Goal: Information Seeking & Learning: Learn about a topic

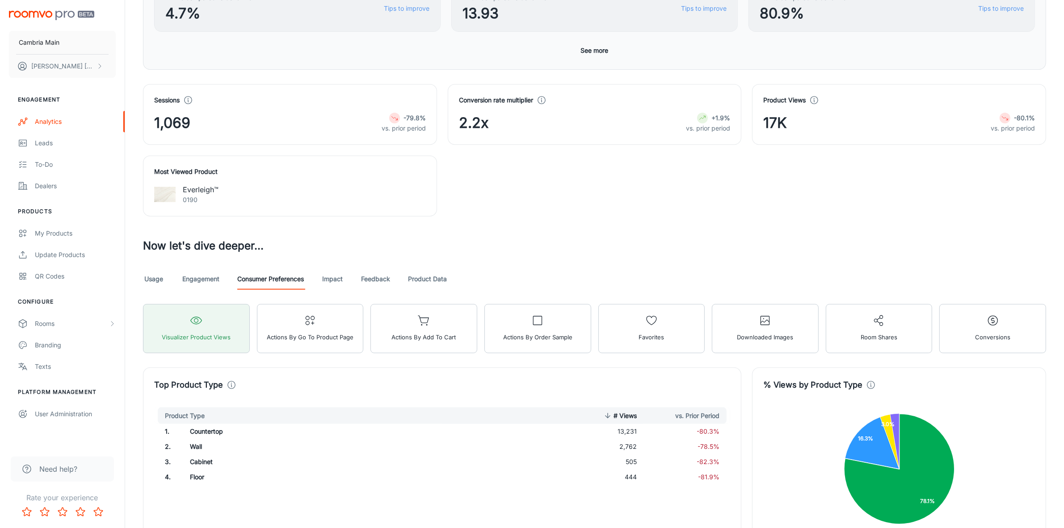
scroll to position [335, 0]
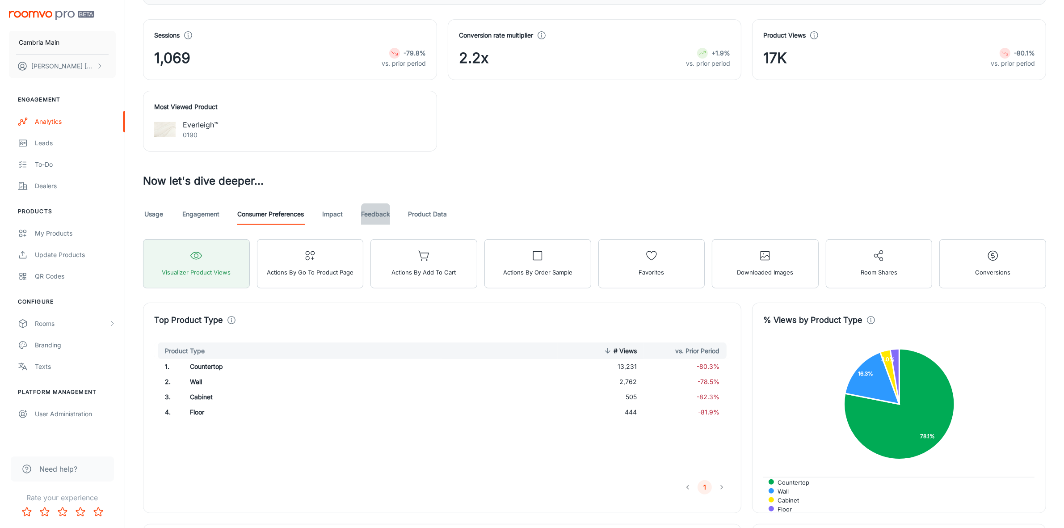
click at [385, 213] on link "Feedback" at bounding box center [375, 213] width 29 height 21
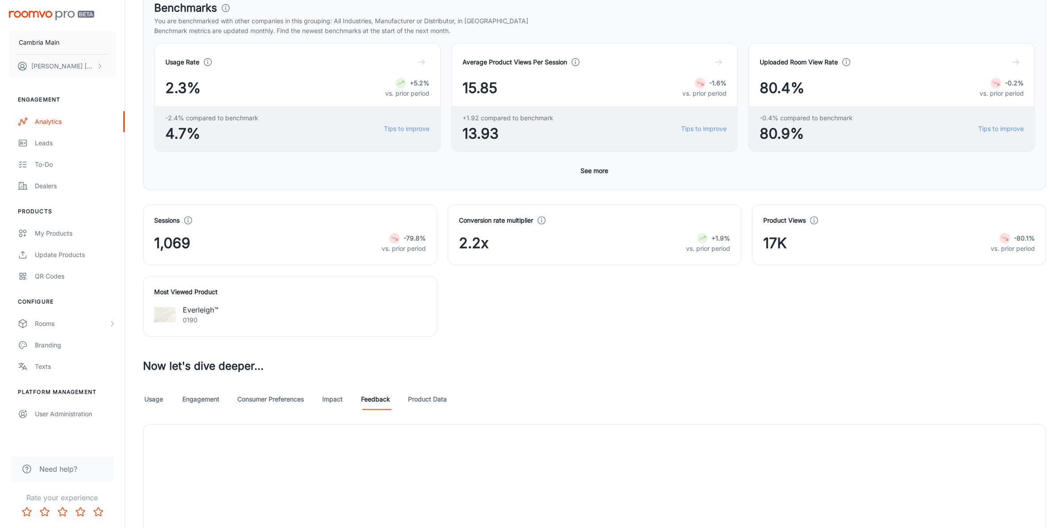
scroll to position [223, 0]
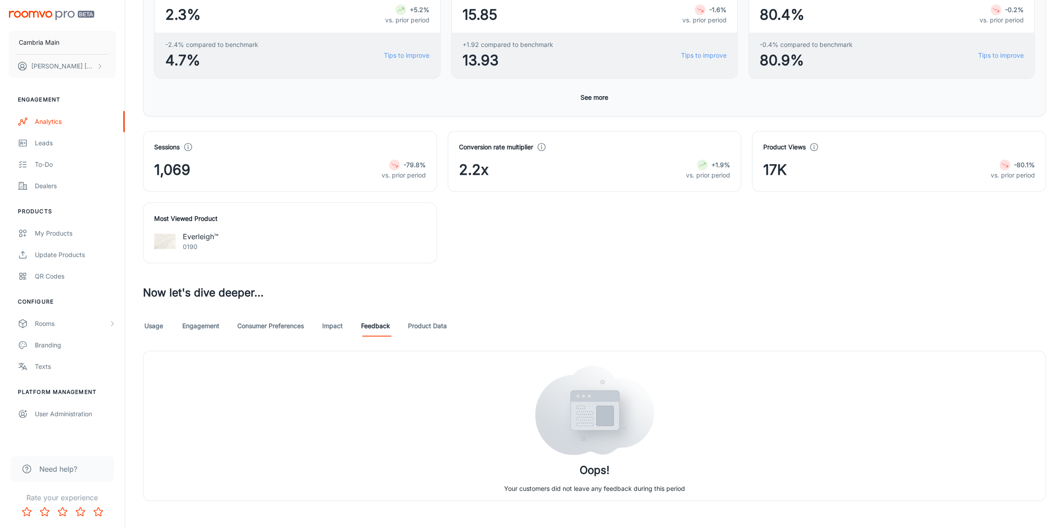
click at [151, 329] on link "Usage" at bounding box center [153, 325] width 21 height 21
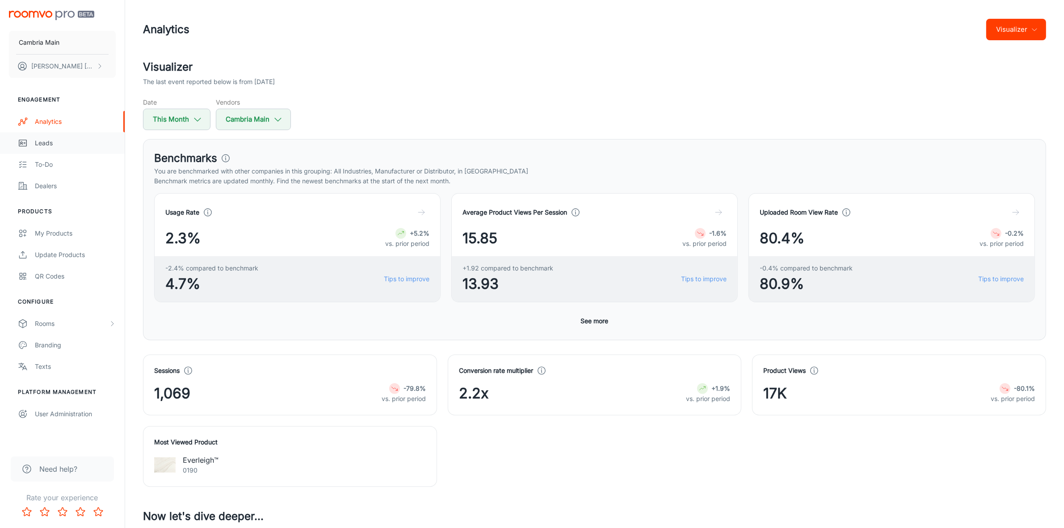
click at [46, 144] on div "Leads" at bounding box center [75, 143] width 81 height 10
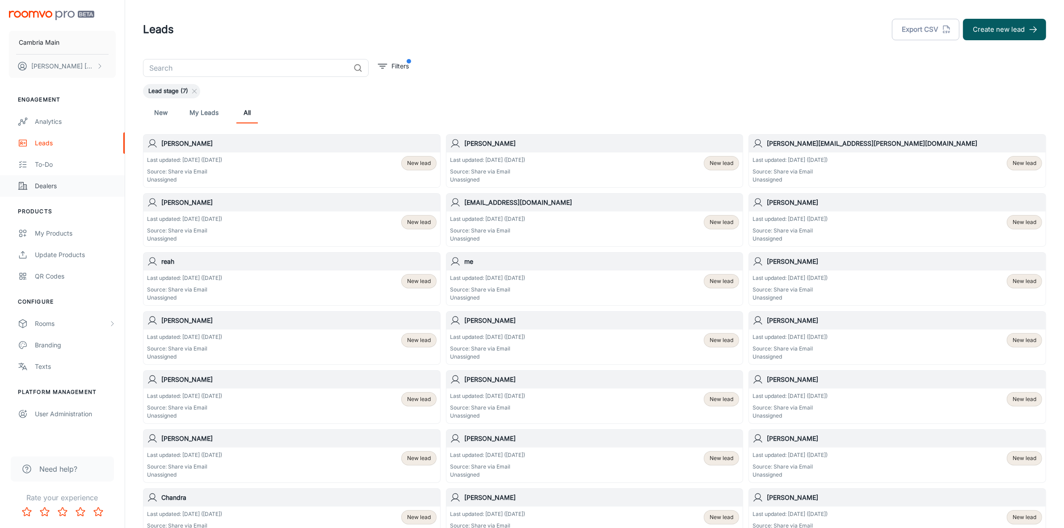
click at [37, 186] on div "Dealers" at bounding box center [75, 186] width 81 height 10
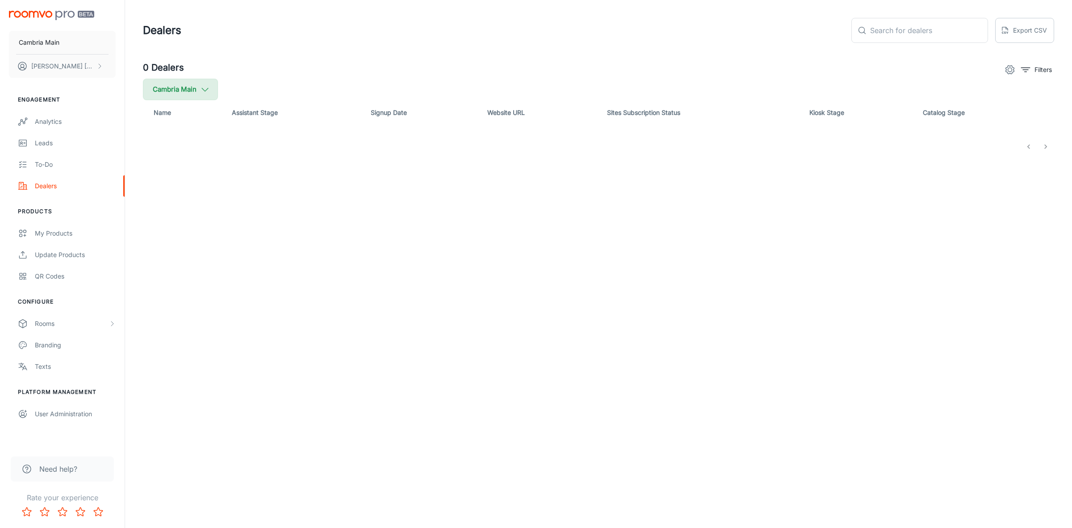
click at [190, 84] on button "Cambria Main" at bounding box center [180, 89] width 75 height 21
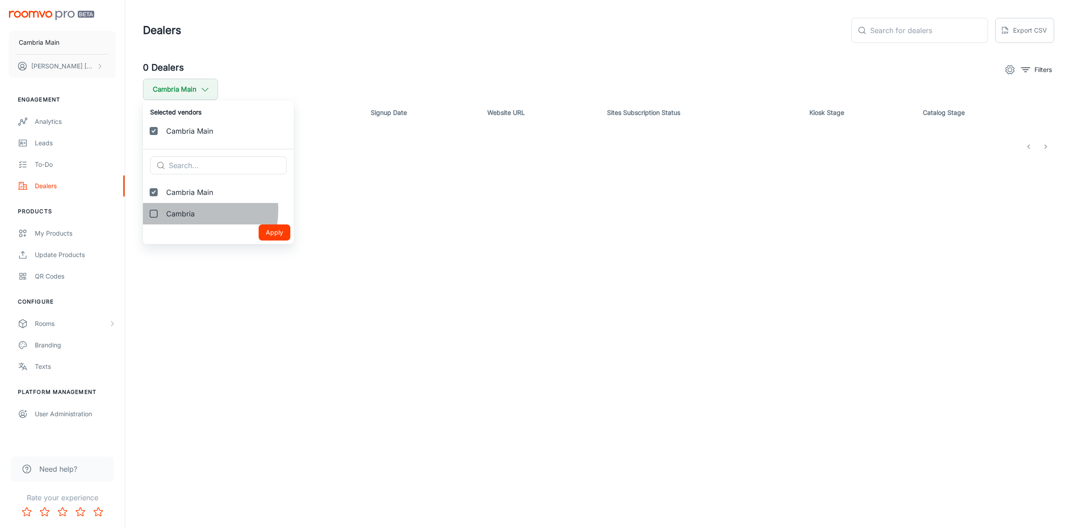
click at [183, 210] on span "Cambria" at bounding box center [226, 213] width 121 height 11
click at [163, 210] on input "Cambria" at bounding box center [154, 214] width 18 height 18
checkbox input "true"
click at [259, 248] on button "Apply" at bounding box center [275, 254] width 32 height 16
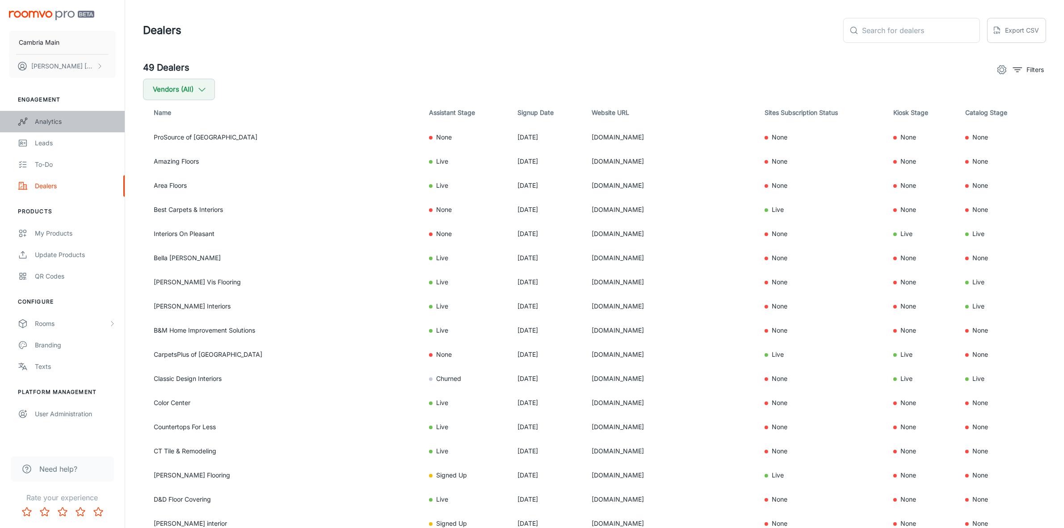
click at [47, 121] on div "Analytics" at bounding box center [75, 122] width 81 height 10
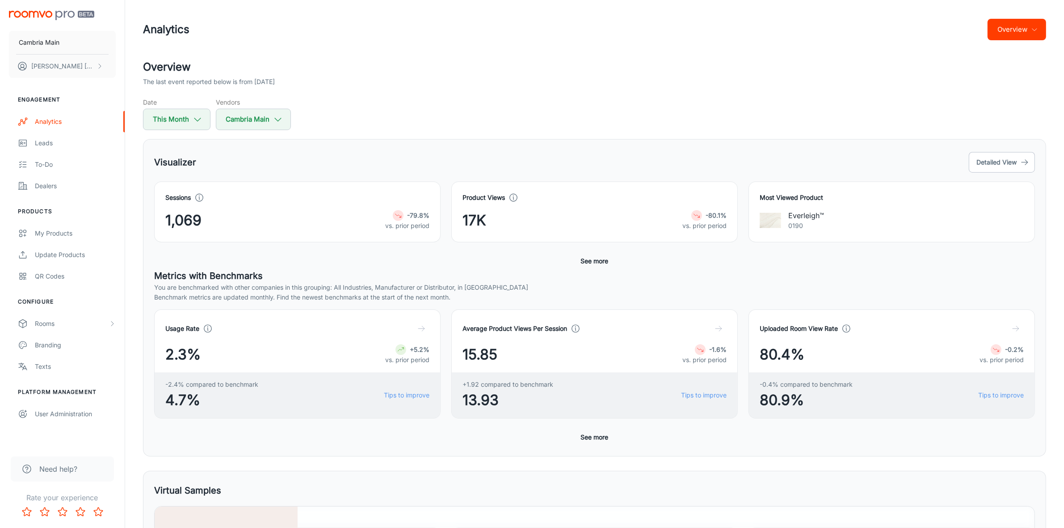
click at [1034, 32] on icon "button" at bounding box center [1034, 29] width 7 height 7
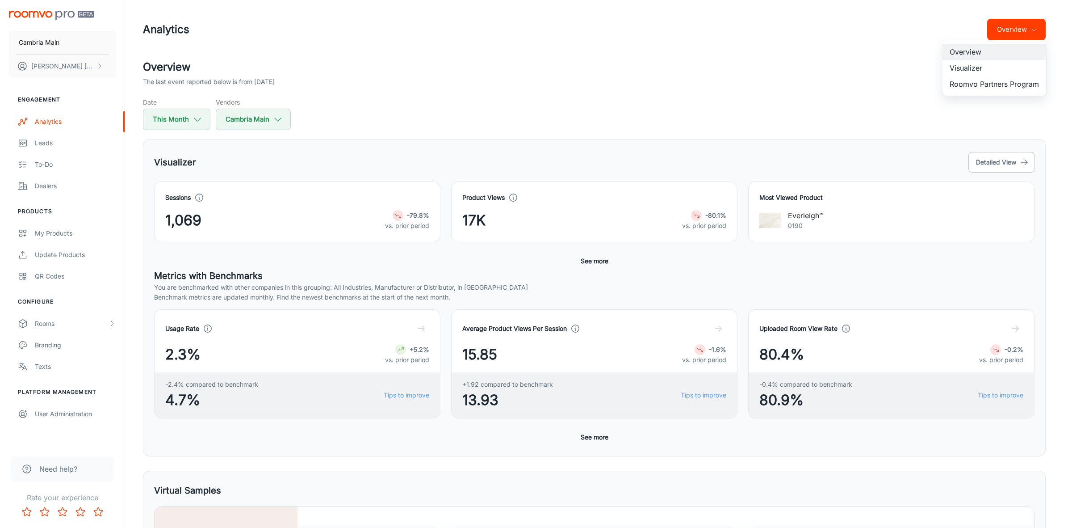
click at [990, 85] on li "Roomvo Partners Program" at bounding box center [995, 84] width 104 height 16
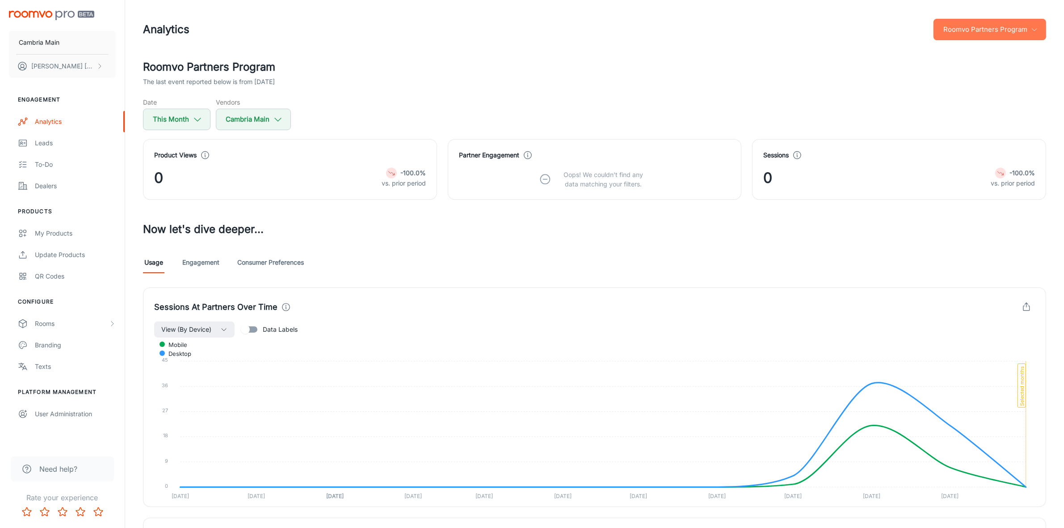
click at [975, 28] on button "Roomvo Partners Program" at bounding box center [989, 29] width 113 height 21
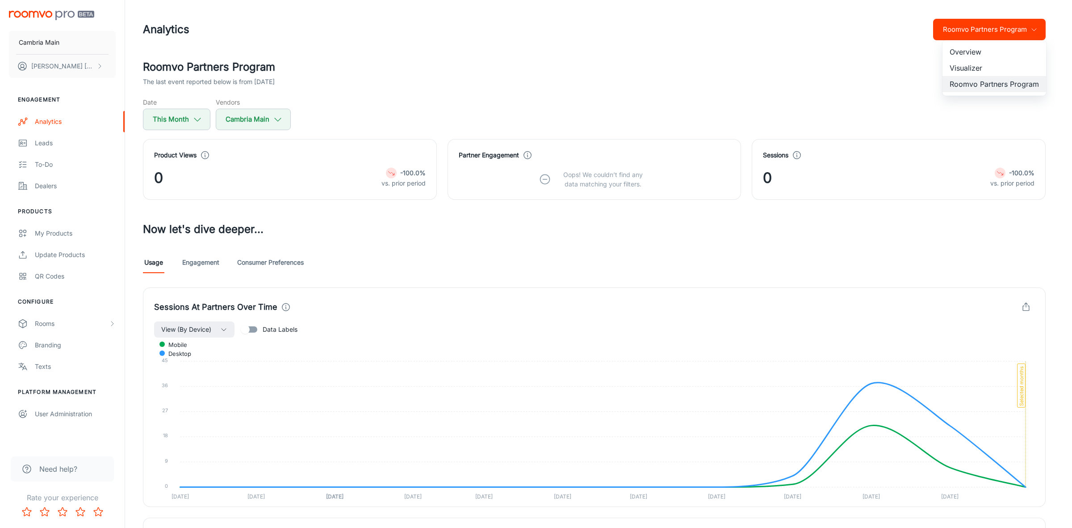
click at [971, 51] on li "Overview" at bounding box center [995, 52] width 104 height 16
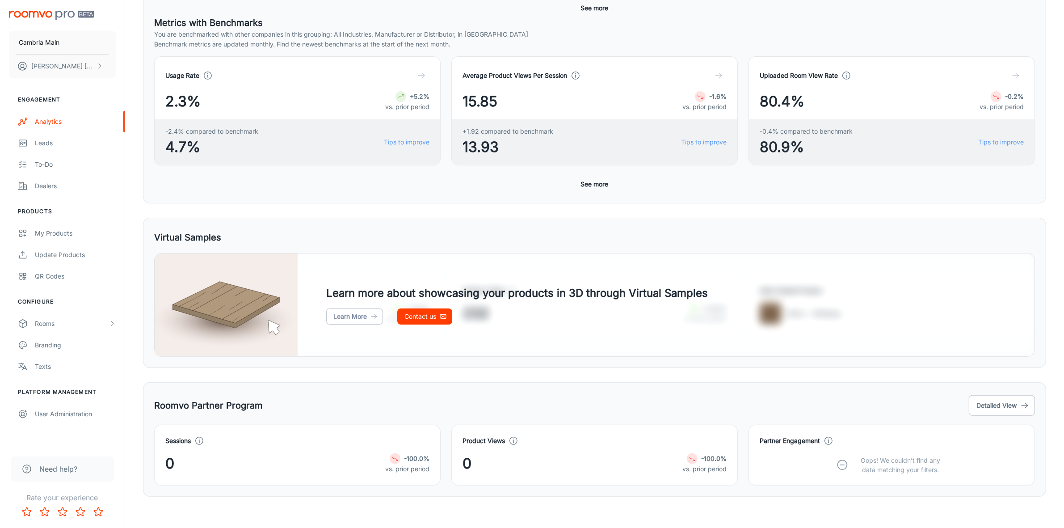
scroll to position [259, 0]
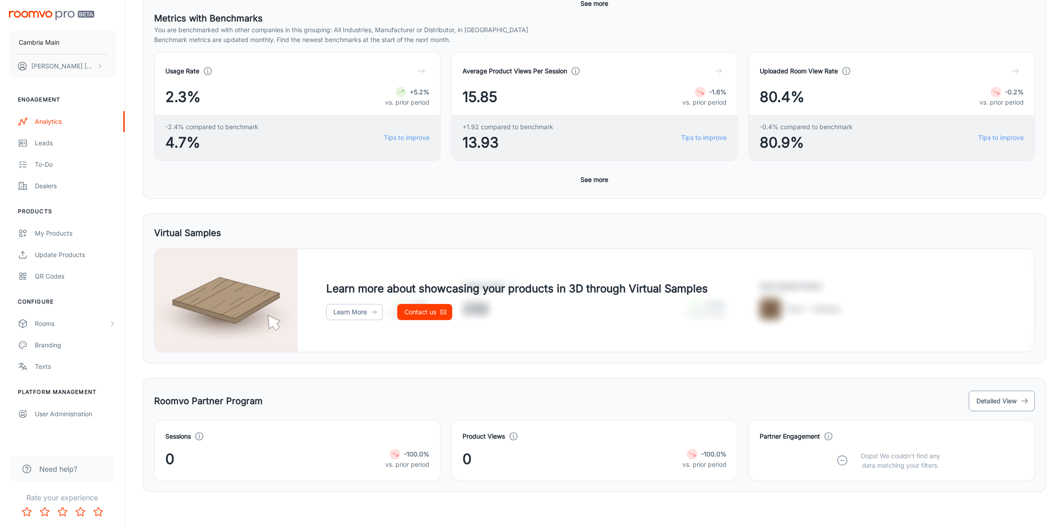
click at [1004, 399] on button "Detailed View" at bounding box center [1002, 401] width 66 height 21
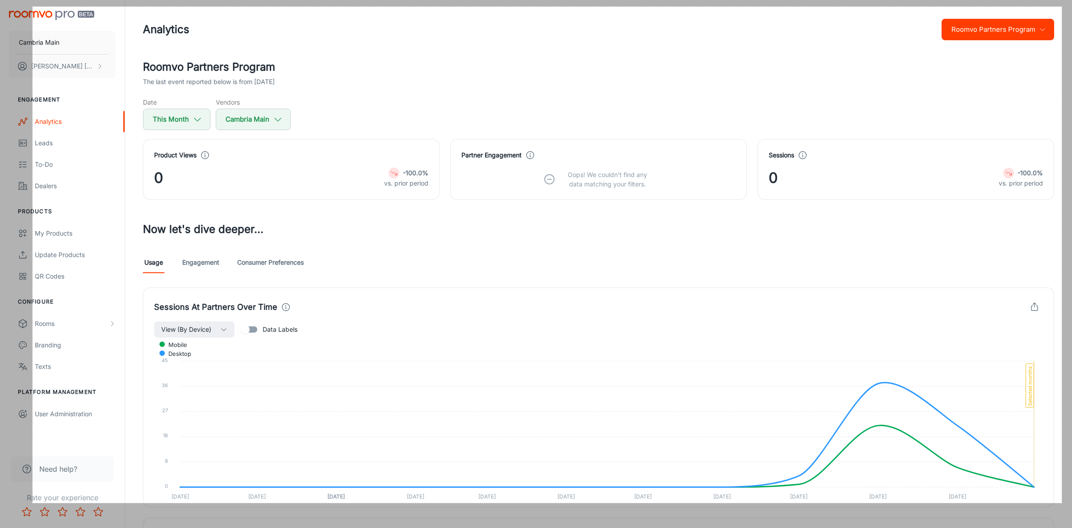
drag, startPoint x: 33, startPoint y: 7, endPoint x: 1062, endPoint y: 503, distance: 1142.7
click at [1062, 503] on div "2304 X 1110" at bounding box center [536, 384] width 1072 height 769
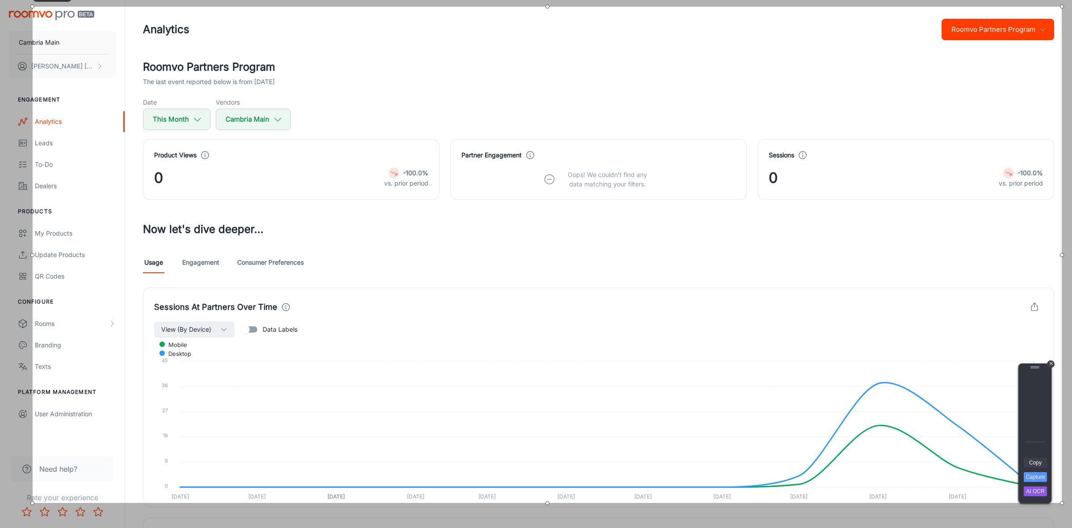
click at [1037, 458] on link "Copy" at bounding box center [1035, 463] width 23 height 10
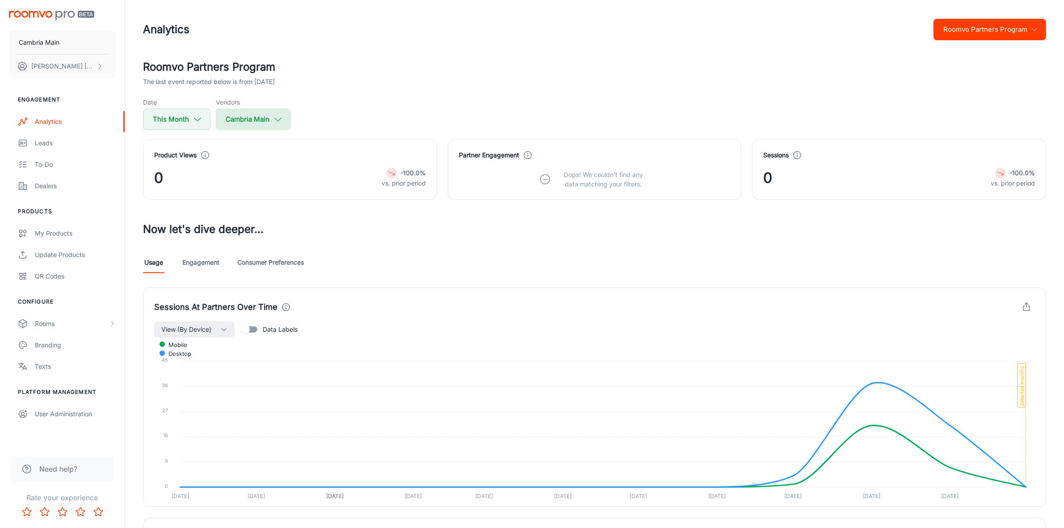
click at [273, 117] on icon "button" at bounding box center [278, 119] width 10 height 10
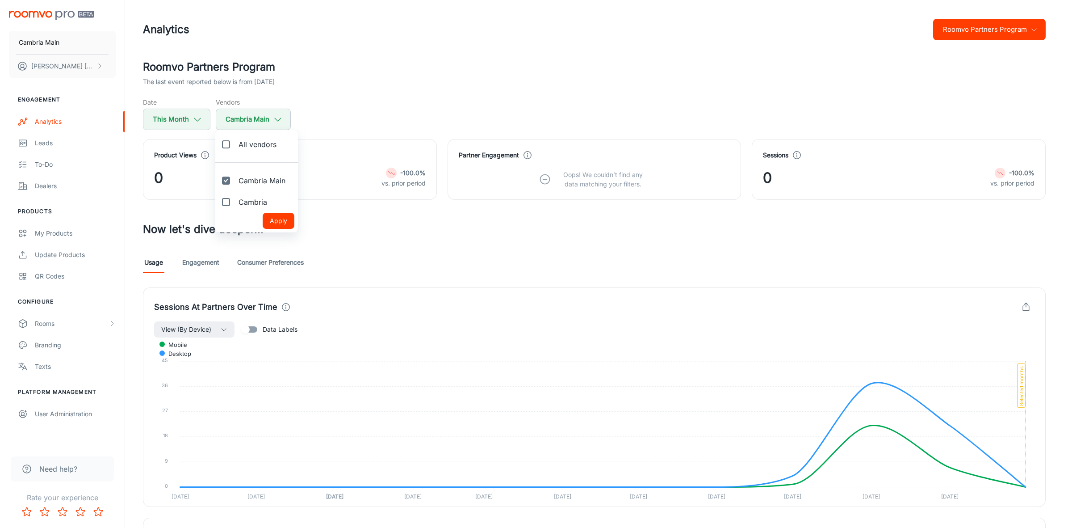
click at [226, 200] on input "Cambria" at bounding box center [226, 202] width 18 height 18
checkbox input "true"
click at [273, 219] on button "Apply" at bounding box center [279, 221] width 32 height 16
checkbox input "true"
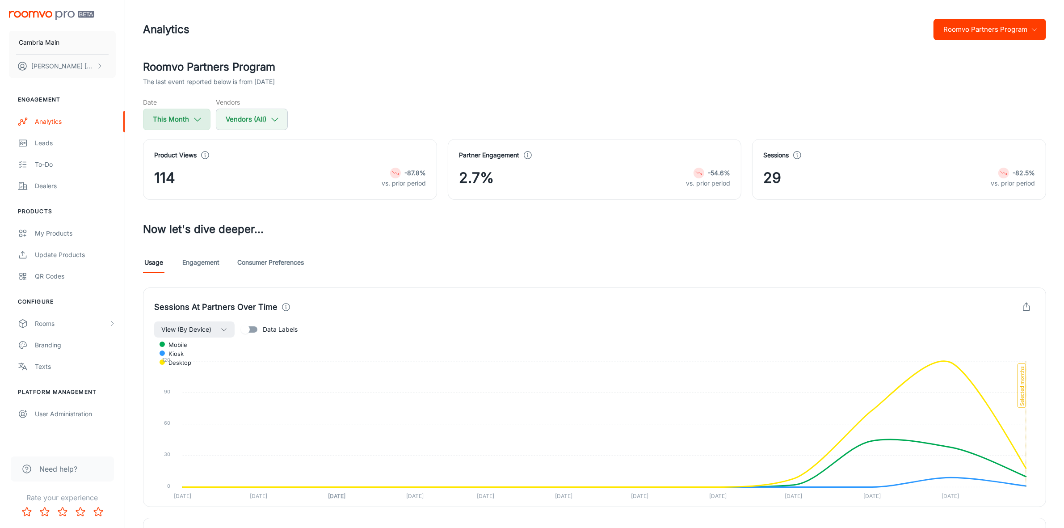
click at [175, 114] on button "This Month" at bounding box center [176, 119] width 67 height 21
select select "9"
select select "2025"
select select "9"
select select "2025"
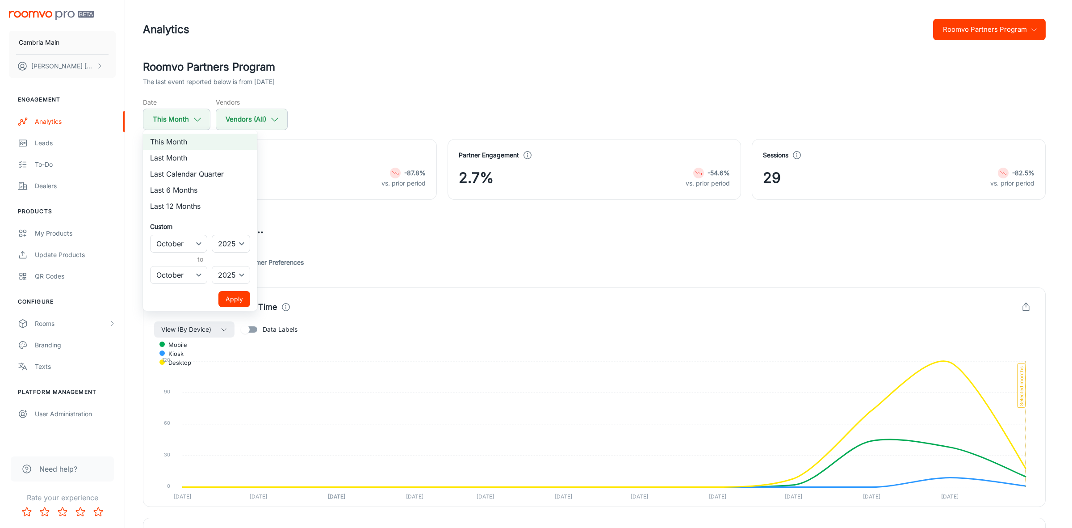
click at [172, 159] on li "Last Month" at bounding box center [200, 158] width 114 height 16
select select "8"
click at [240, 302] on button "Apply" at bounding box center [234, 299] width 32 height 16
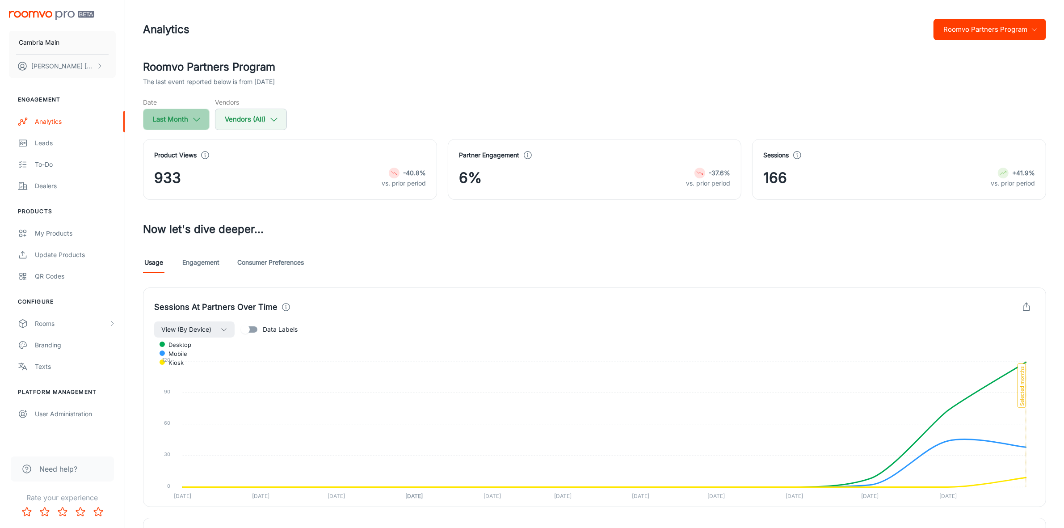
click at [182, 119] on button "Last Month" at bounding box center [176, 119] width 67 height 21
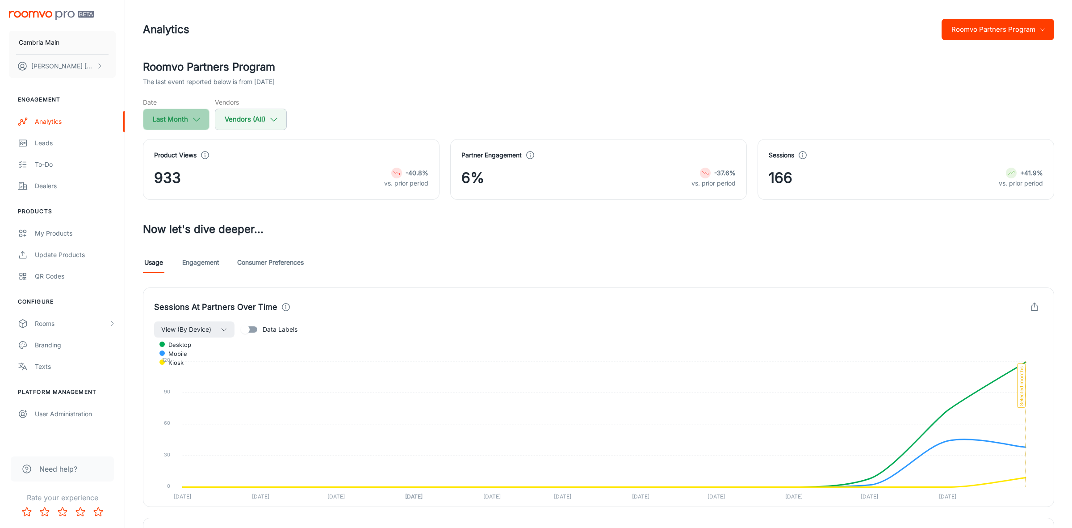
select select "8"
select select "2025"
select select "8"
select select "2025"
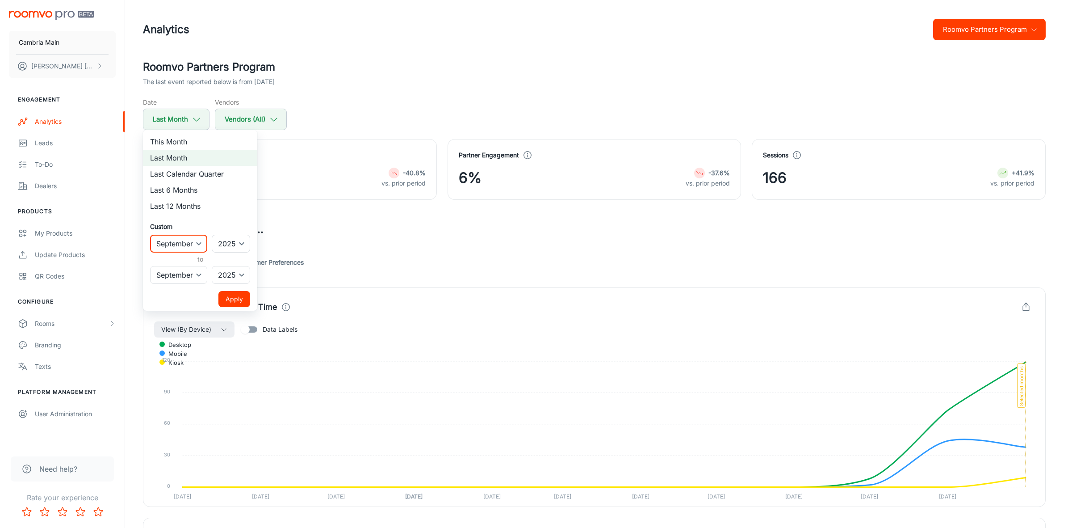
click at [195, 242] on select "January February March April May June July August September October November De…" at bounding box center [178, 244] width 57 height 18
click at [150, 235] on select "January February March April May June July August September October November De…" at bounding box center [178, 244] width 57 height 18
click at [201, 240] on select "January February March April May June July August September October November De…" at bounding box center [178, 244] width 57 height 18
select select "7"
click at [150, 235] on select "January February March April May June July August September October November De…" at bounding box center [178, 244] width 57 height 18
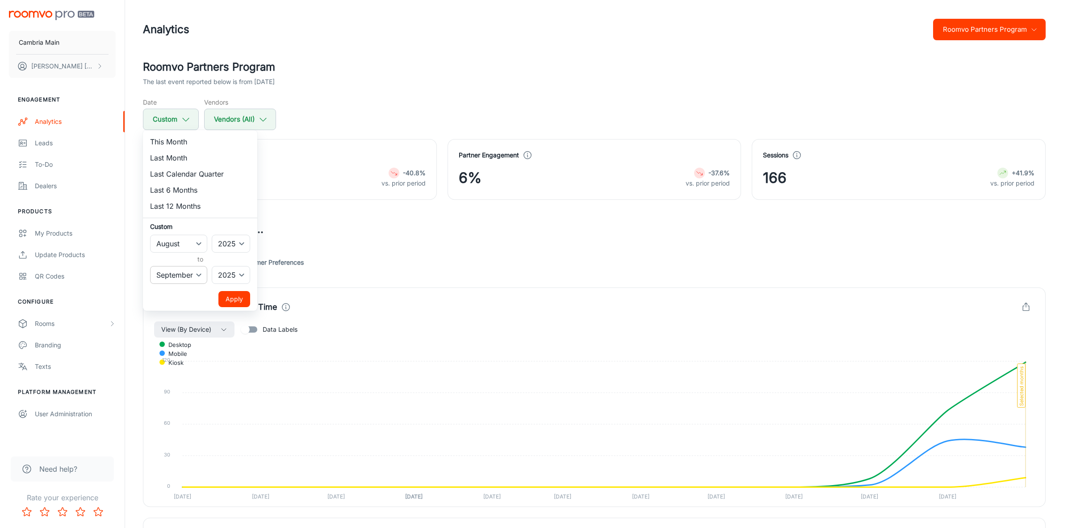
click at [197, 269] on select "January February March April May June July August September October November De…" at bounding box center [178, 275] width 57 height 18
select select "7"
click at [150, 266] on select "January February March April May June July August September October November De…" at bounding box center [178, 275] width 57 height 18
click at [239, 298] on button "Apply" at bounding box center [234, 299] width 32 height 16
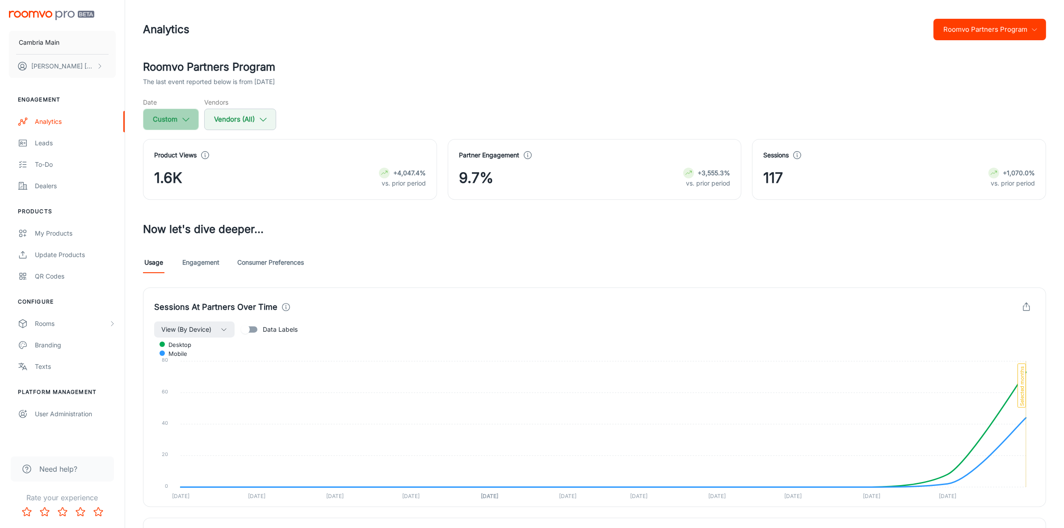
click at [177, 117] on button "Custom" at bounding box center [171, 119] width 56 height 21
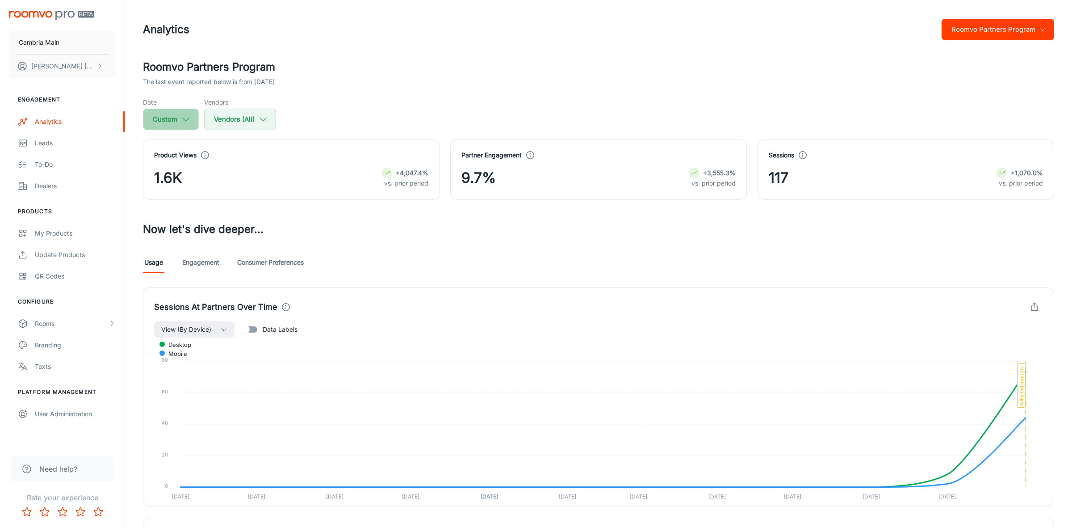
select select "7"
select select "2025"
select select "7"
select select "2025"
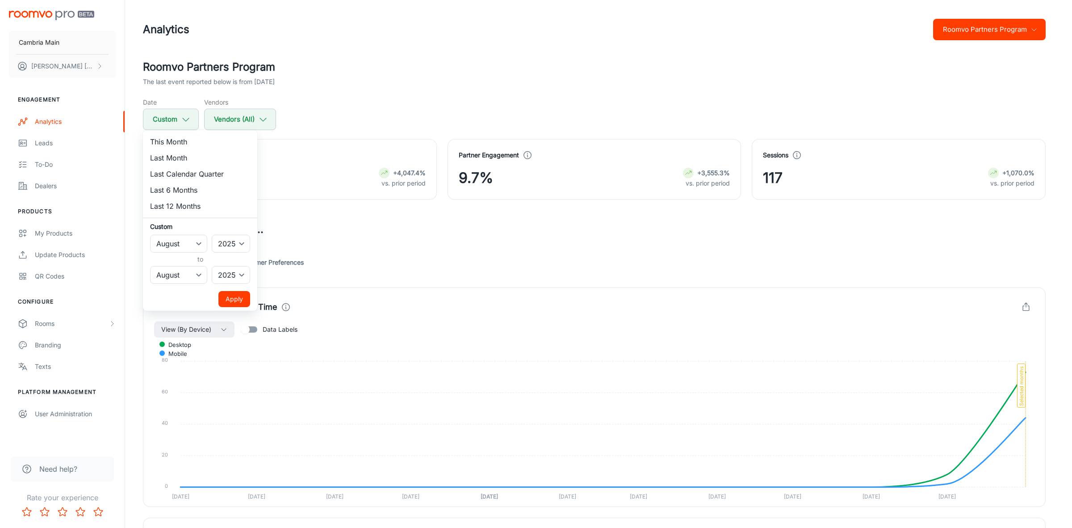
click at [177, 139] on li "This Month" at bounding box center [200, 142] width 114 height 16
select select "9"
click at [238, 299] on button "Apply" at bounding box center [234, 299] width 32 height 16
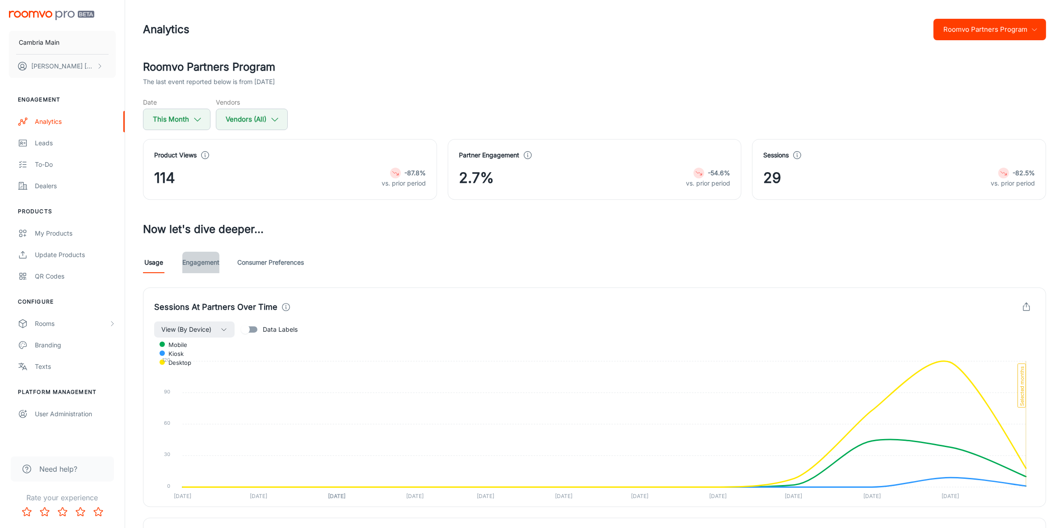
click at [203, 261] on link "Engagement" at bounding box center [200, 262] width 37 height 21
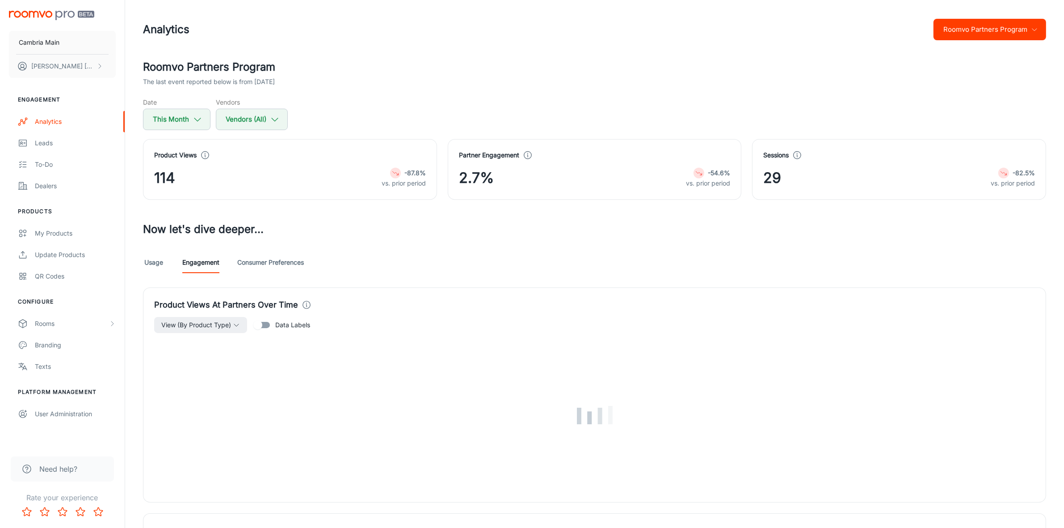
click at [290, 263] on link "Consumer Preferences" at bounding box center [270, 262] width 67 height 21
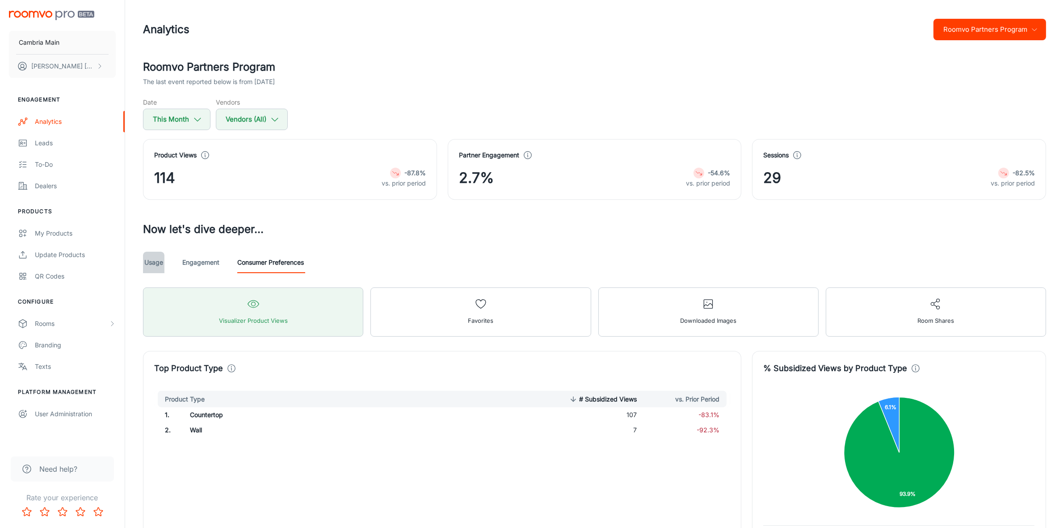
click at [159, 260] on link "Usage" at bounding box center [153, 262] width 21 height 21
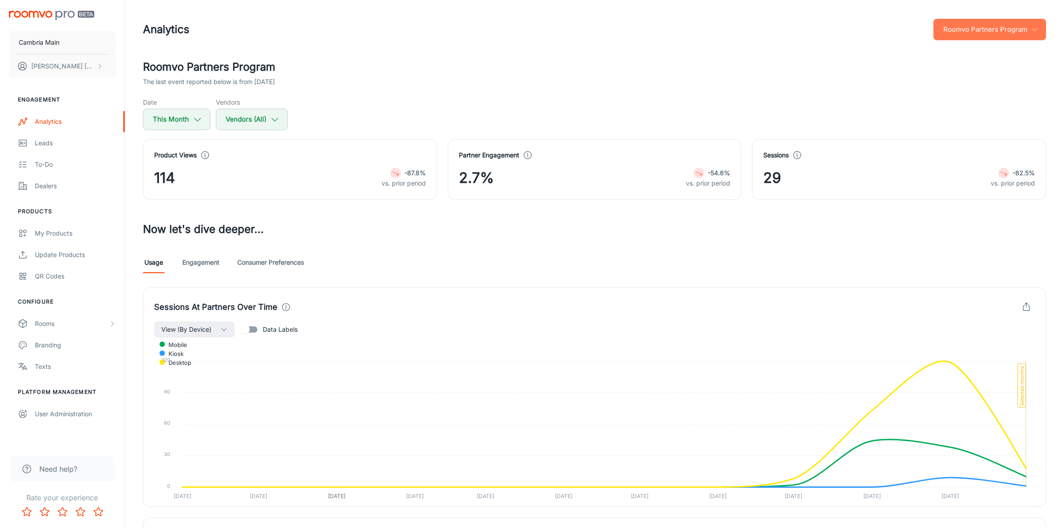
click at [1003, 21] on button "Roomvo Partners Program" at bounding box center [989, 29] width 113 height 21
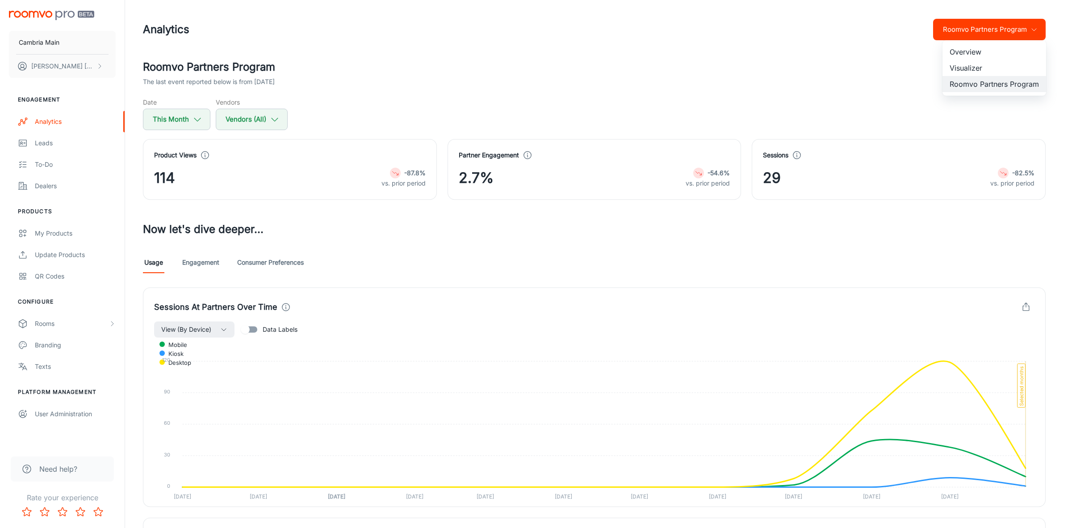
click at [964, 68] on li "Visualizer" at bounding box center [995, 68] width 104 height 16
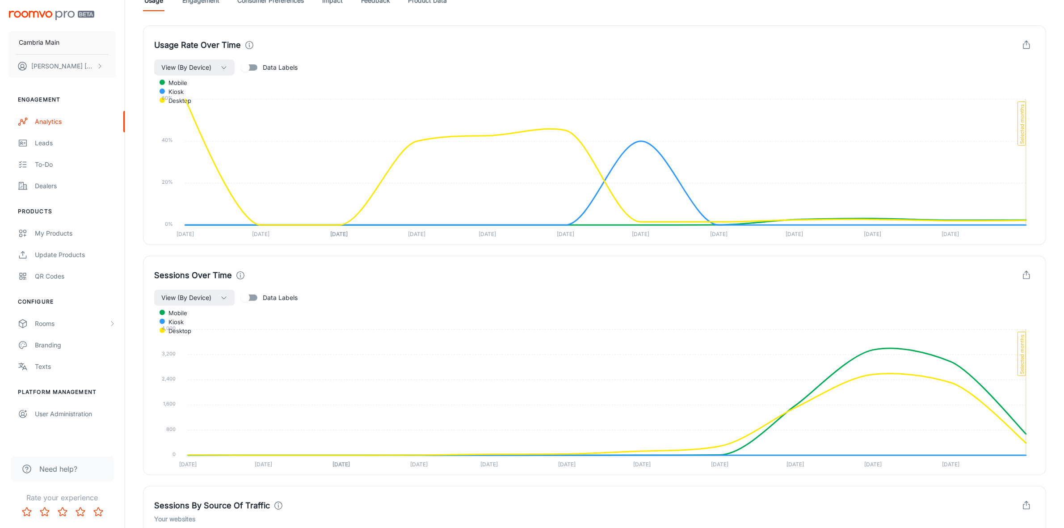
scroll to position [110, 0]
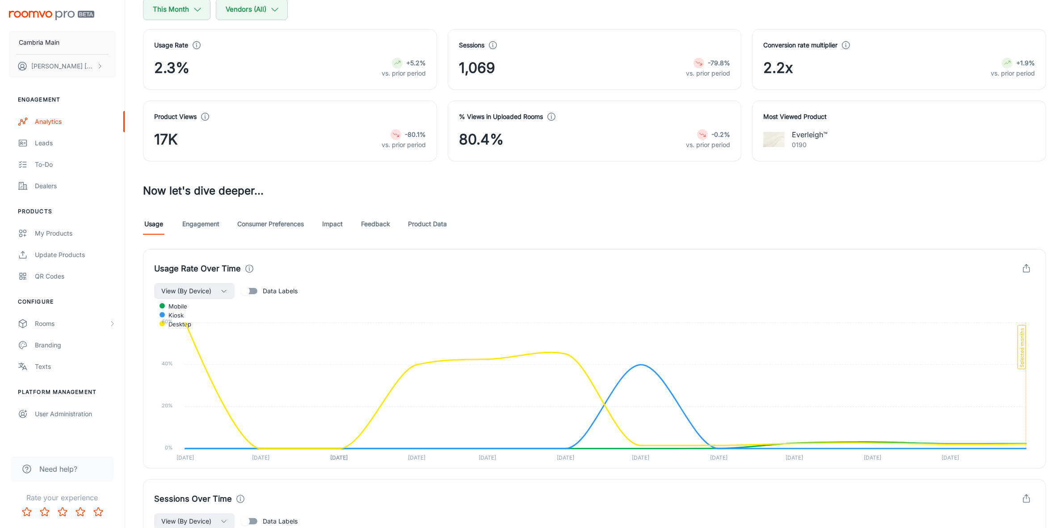
click at [378, 221] on link "Feedback" at bounding box center [375, 223] width 29 height 21
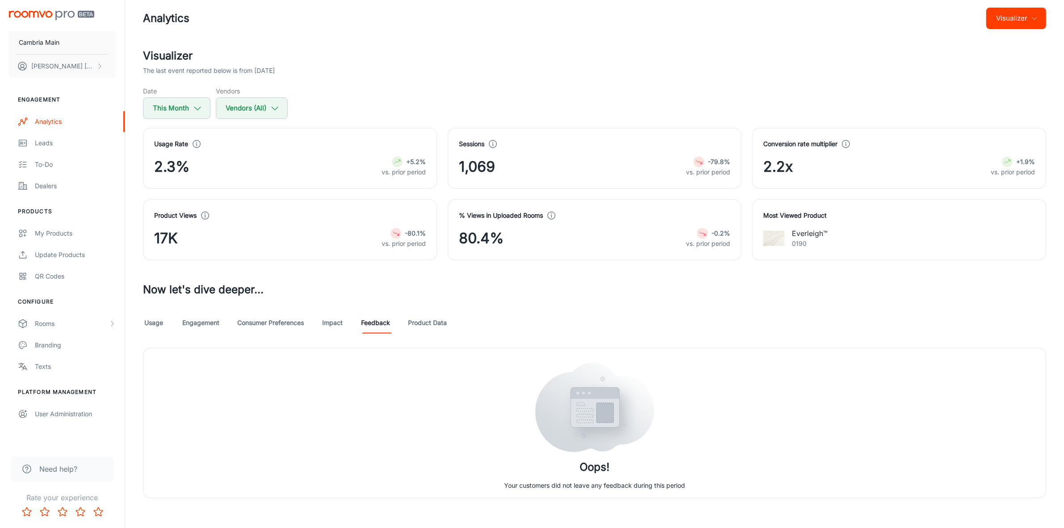
scroll to position [17, 0]
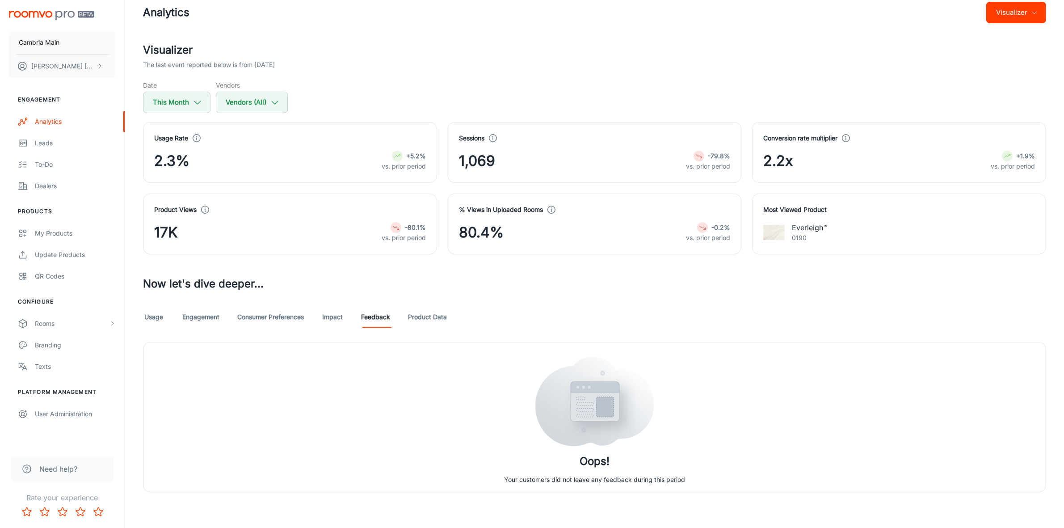
click at [336, 314] on link "Impact" at bounding box center [332, 316] width 21 height 21
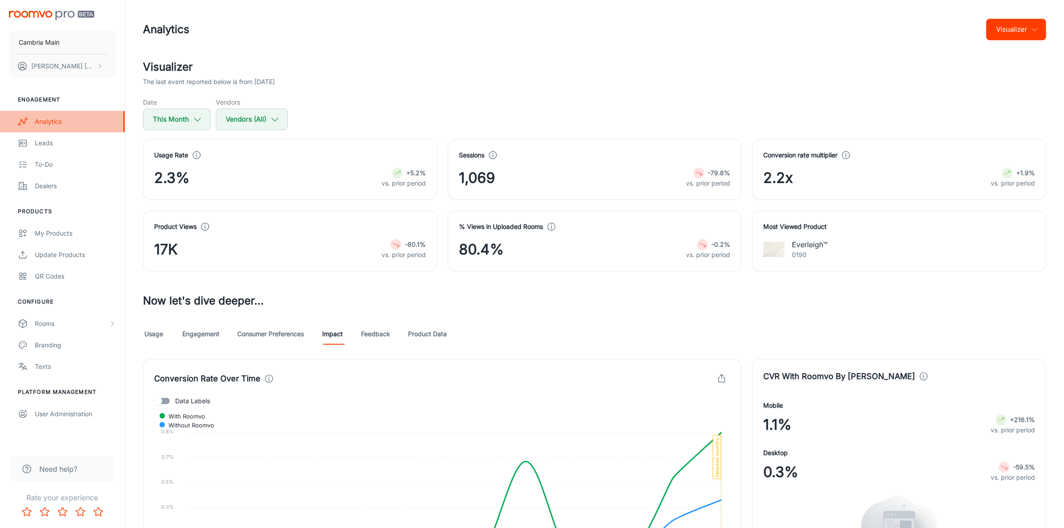
click at [48, 118] on div "Analytics" at bounding box center [75, 122] width 81 height 10
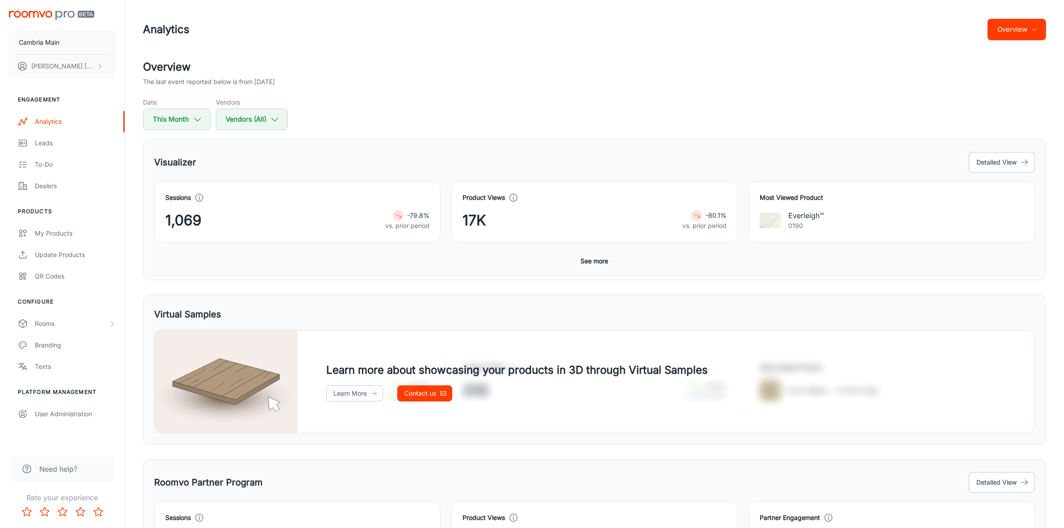
click at [1009, 31] on button "Overview" at bounding box center [1016, 29] width 59 height 21
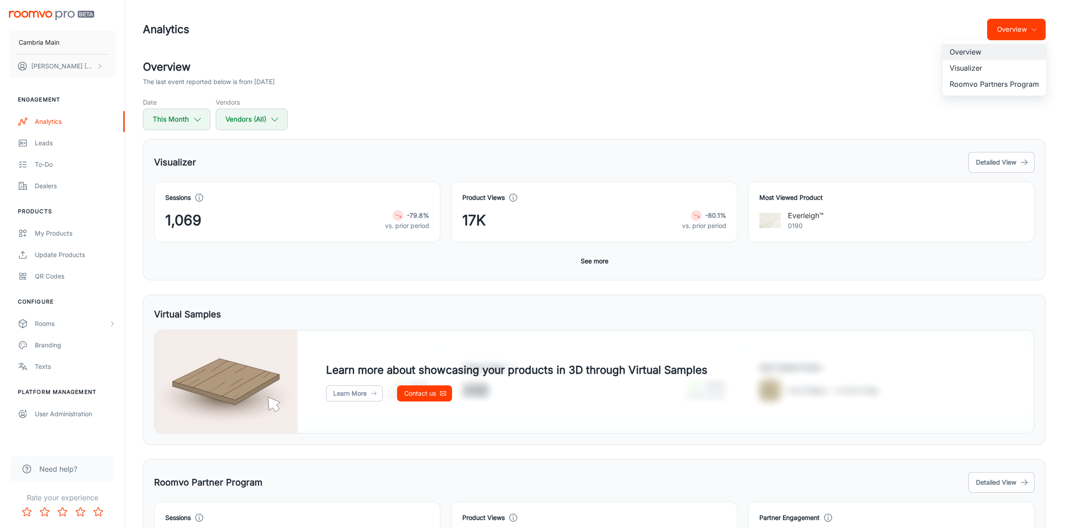
click at [985, 82] on li "Roomvo Partners Program" at bounding box center [995, 84] width 104 height 16
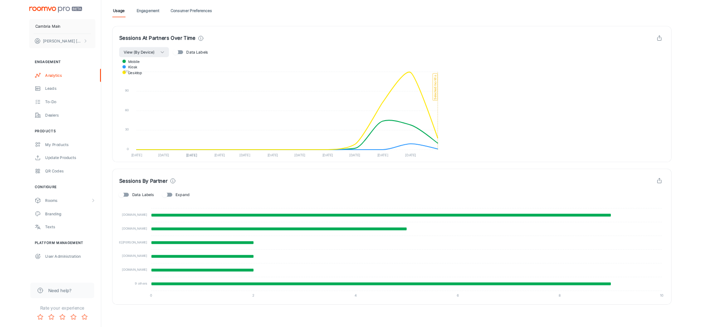
scroll to position [244, 0]
